Goal: Transaction & Acquisition: Book appointment/travel/reservation

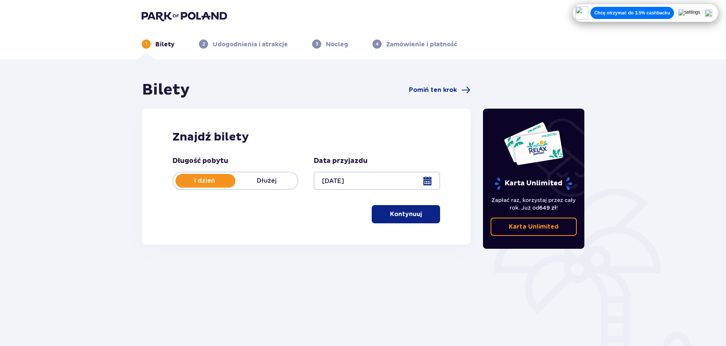
click at [409, 218] on p "Kontynuuj" at bounding box center [406, 214] width 32 height 8
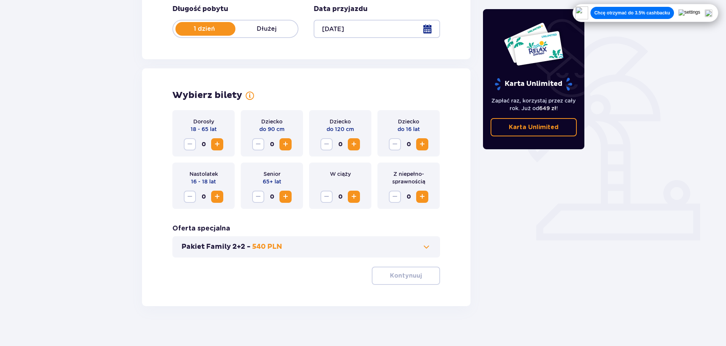
scroll to position [158, 0]
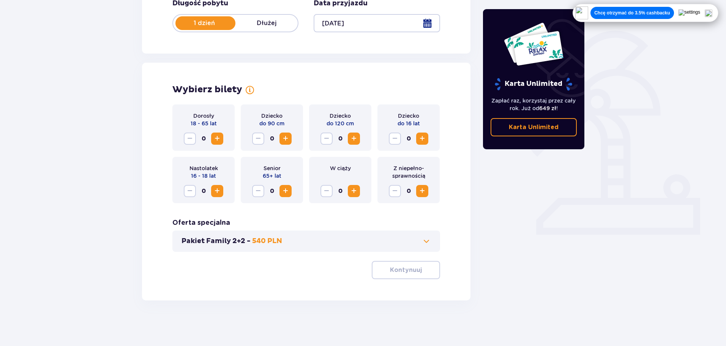
click at [221, 140] on span "Increase" at bounding box center [217, 138] width 9 height 9
click at [400, 265] on button "Kontynuuj" at bounding box center [406, 270] width 68 height 18
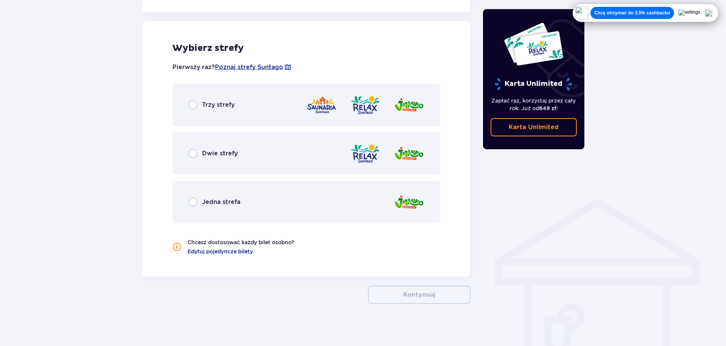
scroll to position [421, 0]
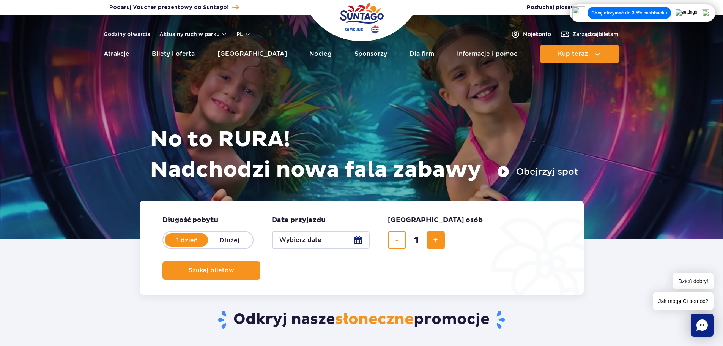
click at [231, 267] on span "Szukaj biletów" at bounding box center [209, 270] width 46 height 7
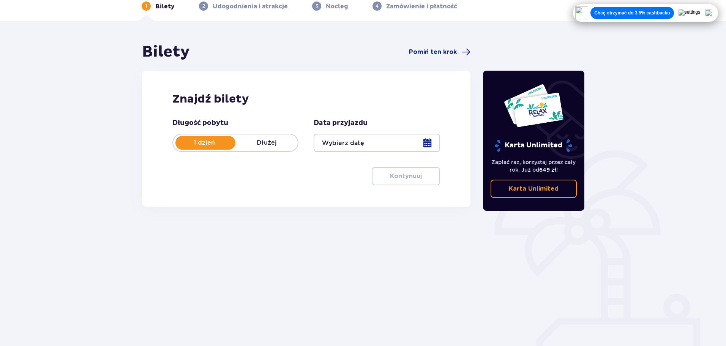
scroll to position [41, 0]
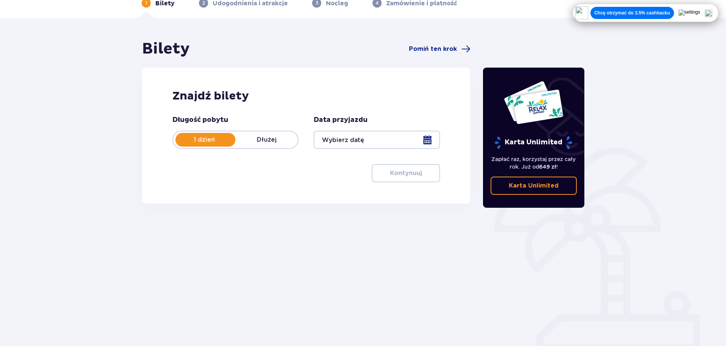
click at [355, 140] on div at bounding box center [376, 140] width 126 height 18
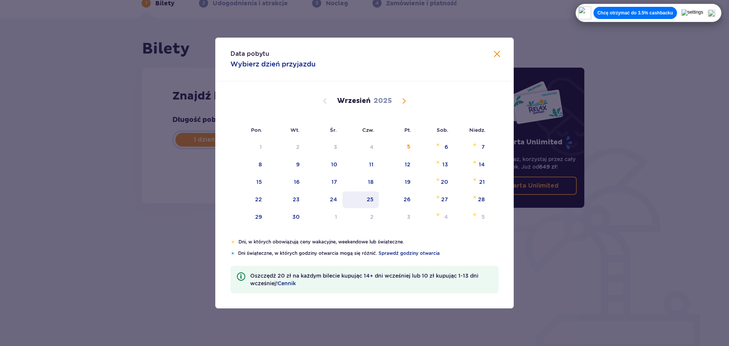
click at [348, 198] on div "25" at bounding box center [360, 199] width 37 height 17
type input "25.09.25"
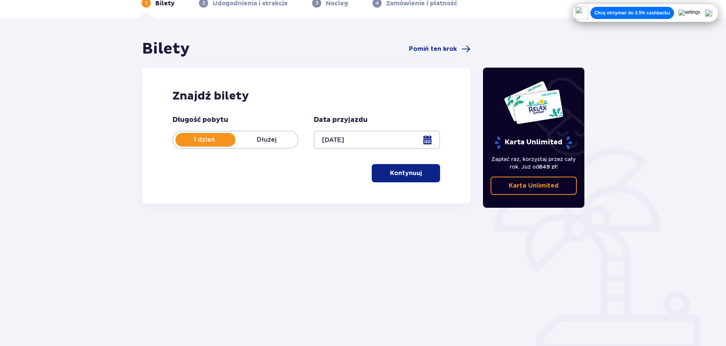
click at [410, 164] on button "Kontynuuj" at bounding box center [406, 173] width 68 height 18
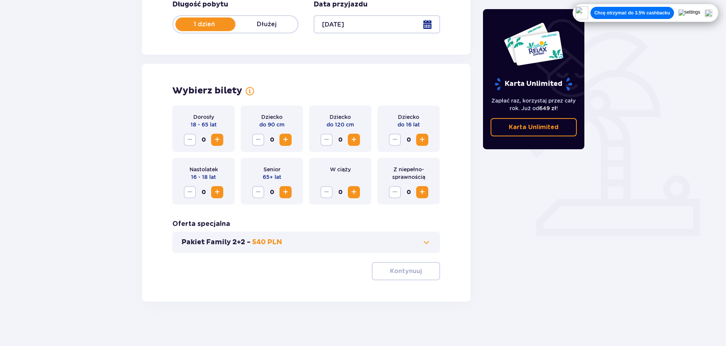
scroll to position [158, 0]
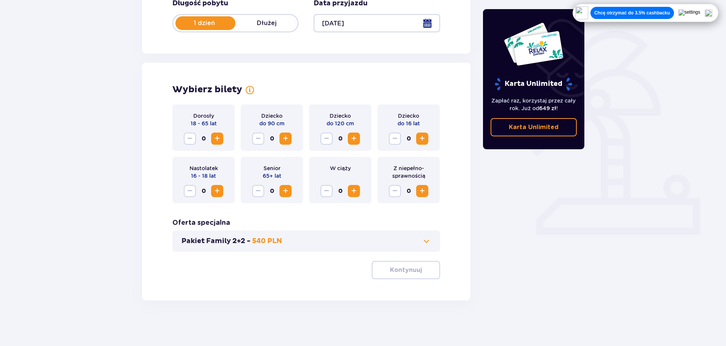
click at [217, 150] on div "Dorosły 18 - 65 lat 0" at bounding box center [203, 127] width 62 height 46
click at [217, 145] on button "Increase" at bounding box center [217, 138] width 12 height 12
click at [394, 265] on button "Kontynuuj" at bounding box center [406, 270] width 68 height 18
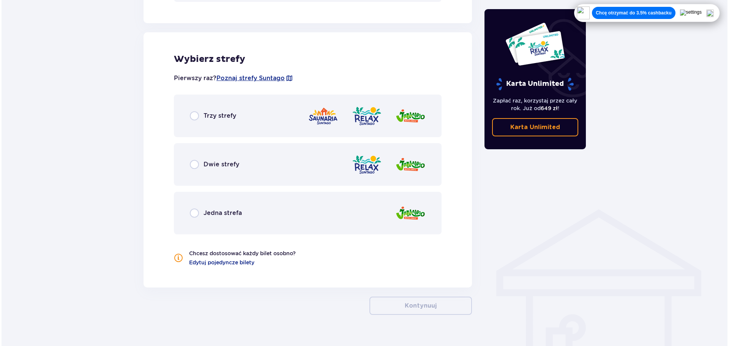
scroll to position [421, 0]
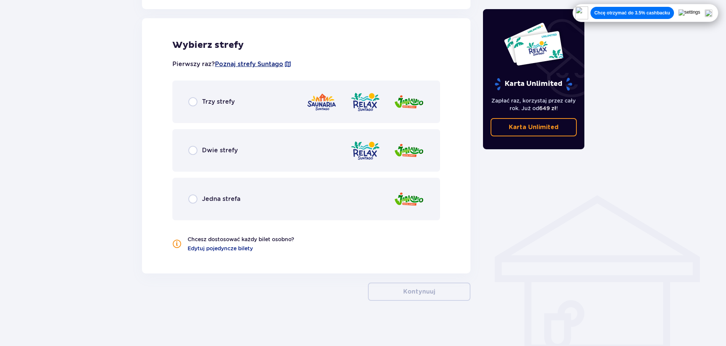
click at [250, 63] on span "Poznaj strefy Suntago" at bounding box center [249, 64] width 68 height 8
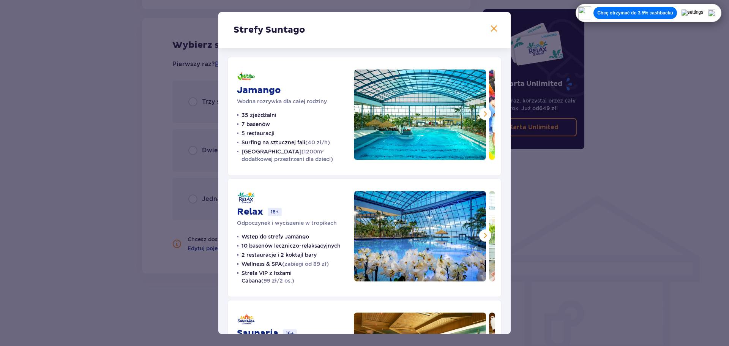
click at [481, 113] on span at bounding box center [484, 113] width 9 height 9
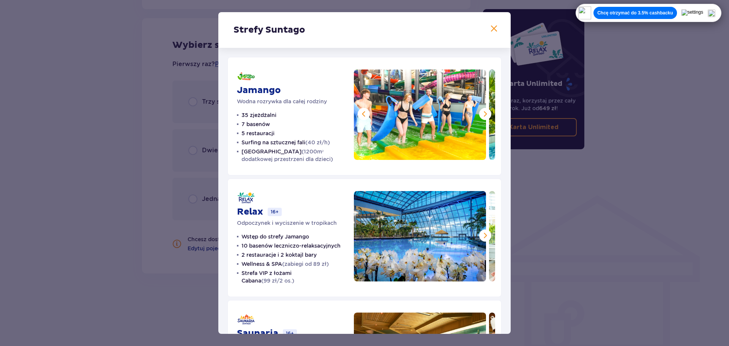
click at [495, 25] on span at bounding box center [493, 28] width 9 height 9
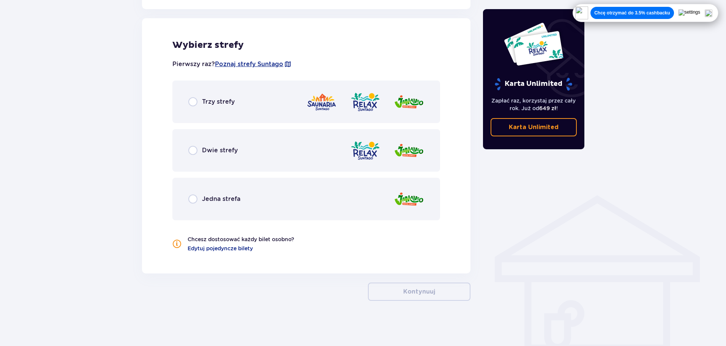
click at [257, 197] on div "Jedna strefa" at bounding box center [306, 199] width 268 height 43
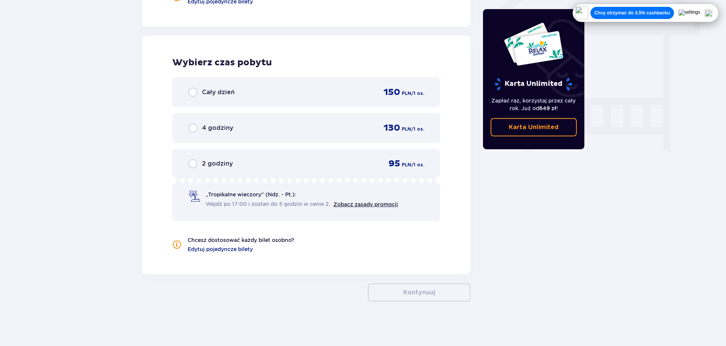
scroll to position [669, 0]
click at [258, 96] on div "Cały dzień 150 PLN / 1 os." at bounding box center [306, 90] width 236 height 11
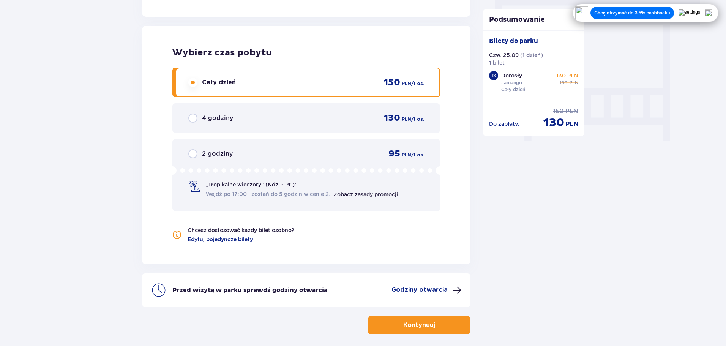
scroll to position [712, 0]
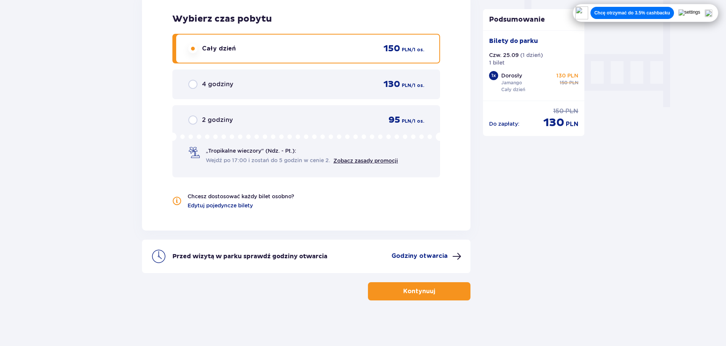
click at [437, 285] on button "Kontynuuj" at bounding box center [419, 291] width 102 height 18
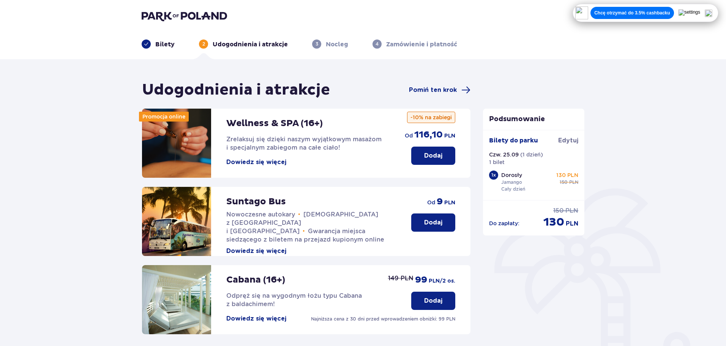
click at [624, 9] on button "Chcę otrzymać do 3.5% cashbacku" at bounding box center [631, 13] width 83 height 12
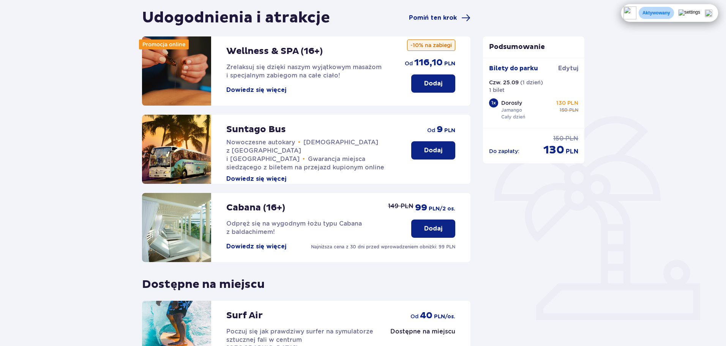
scroll to position [76, 0]
